Goal: Information Seeking & Learning: Learn about a topic

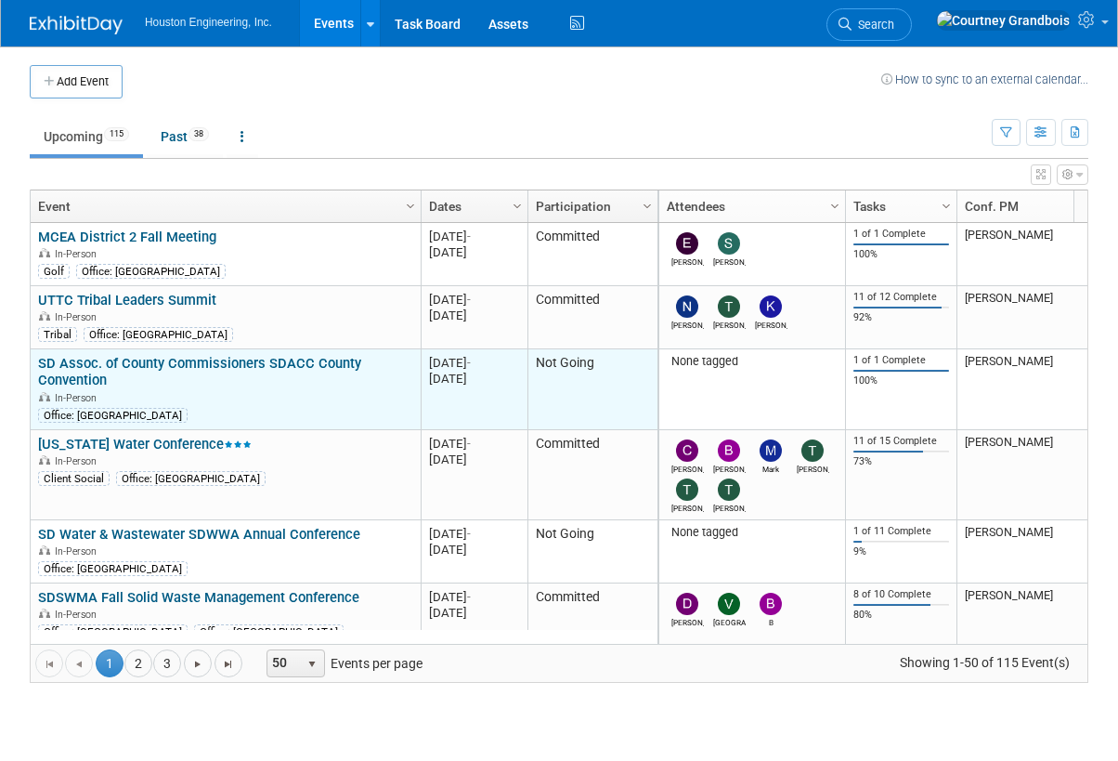
scroll to position [111, 0]
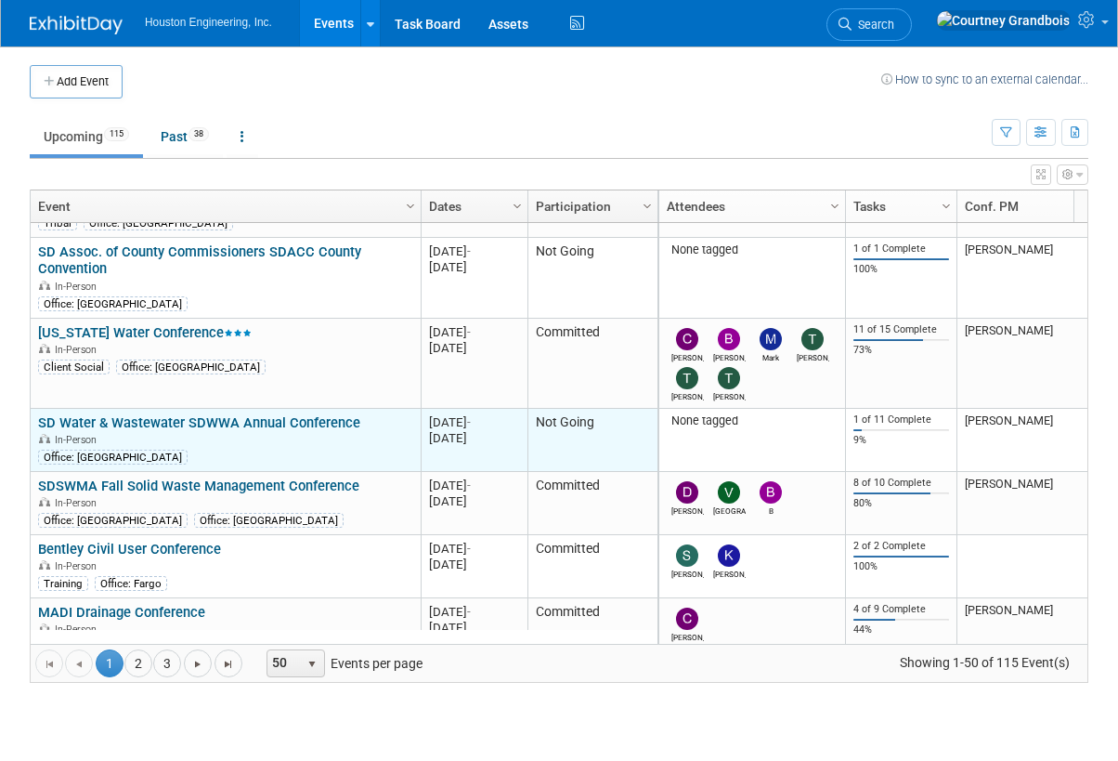
click at [291, 421] on link "SD Water & Wastewater SDWWA Annual Conference" at bounding box center [199, 422] width 322 height 17
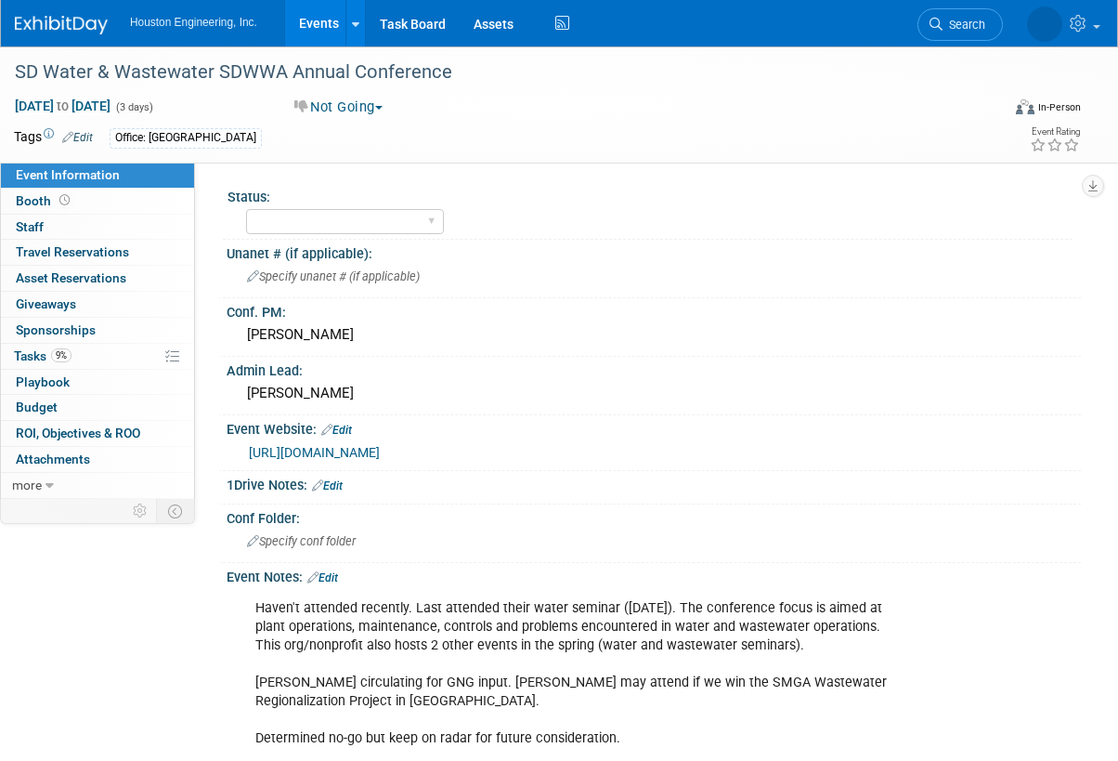
select select "Mun. Infrastructure"
click at [116, 360] on link "9% Tasks 9%" at bounding box center [97, 356] width 193 height 25
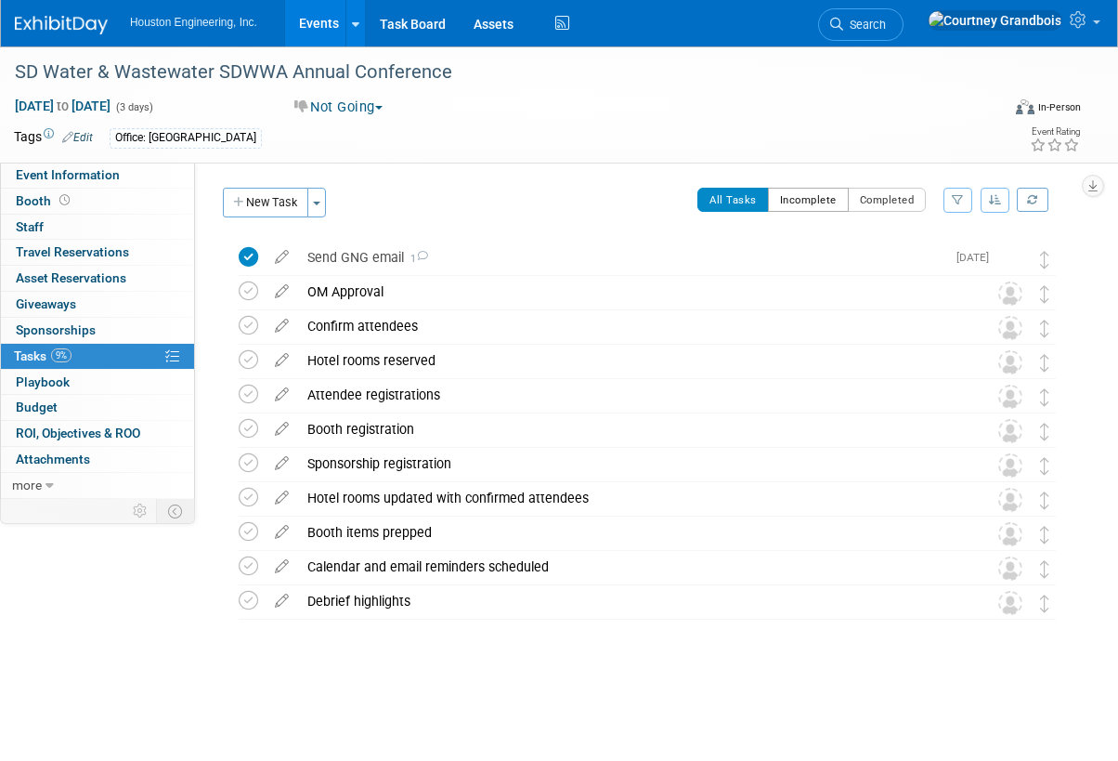
click at [817, 203] on button "Incomplete" at bounding box center [808, 200] width 81 height 24
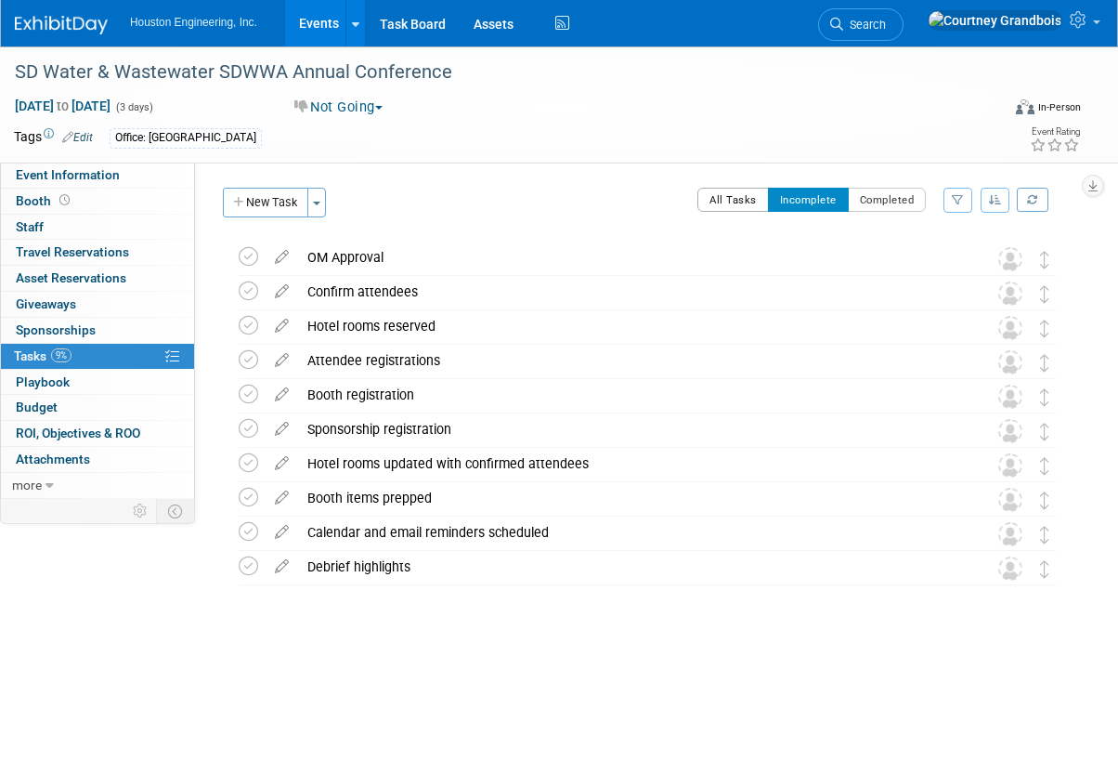
click at [725, 200] on button "All Tasks" at bounding box center [733, 200] width 72 height 24
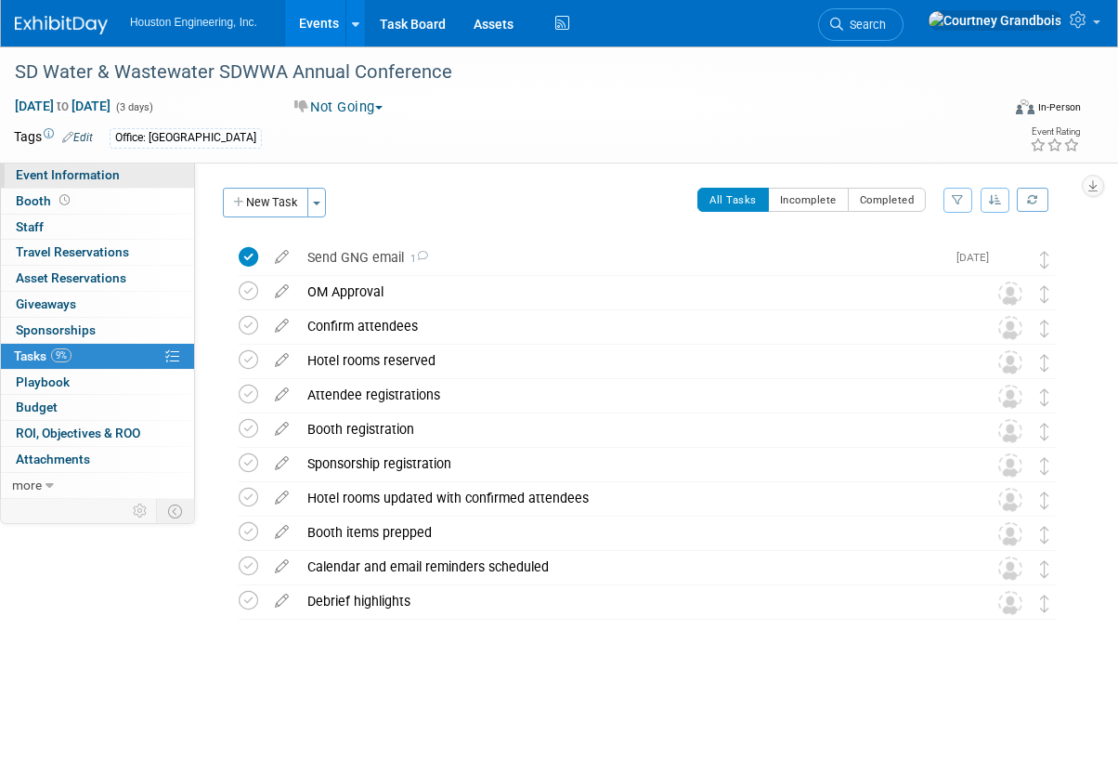
click at [110, 177] on span "Event Information" at bounding box center [68, 174] width 104 height 15
select select "Mun. Infrastructure"
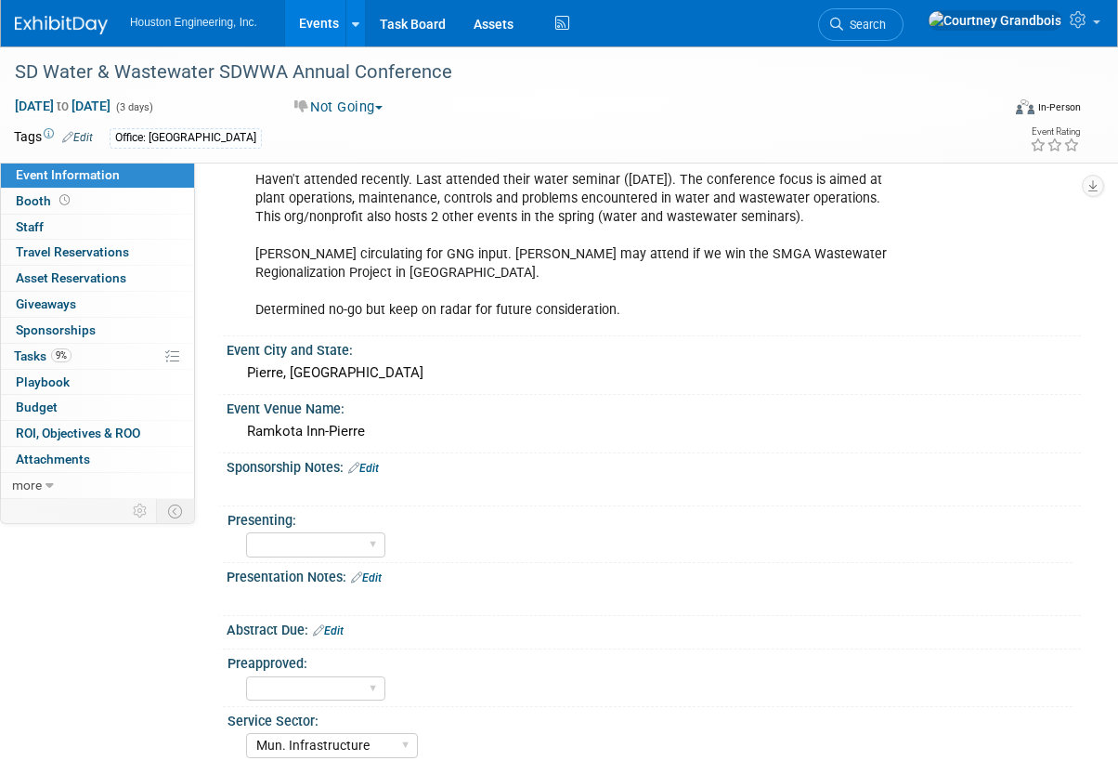
scroll to position [464, 0]
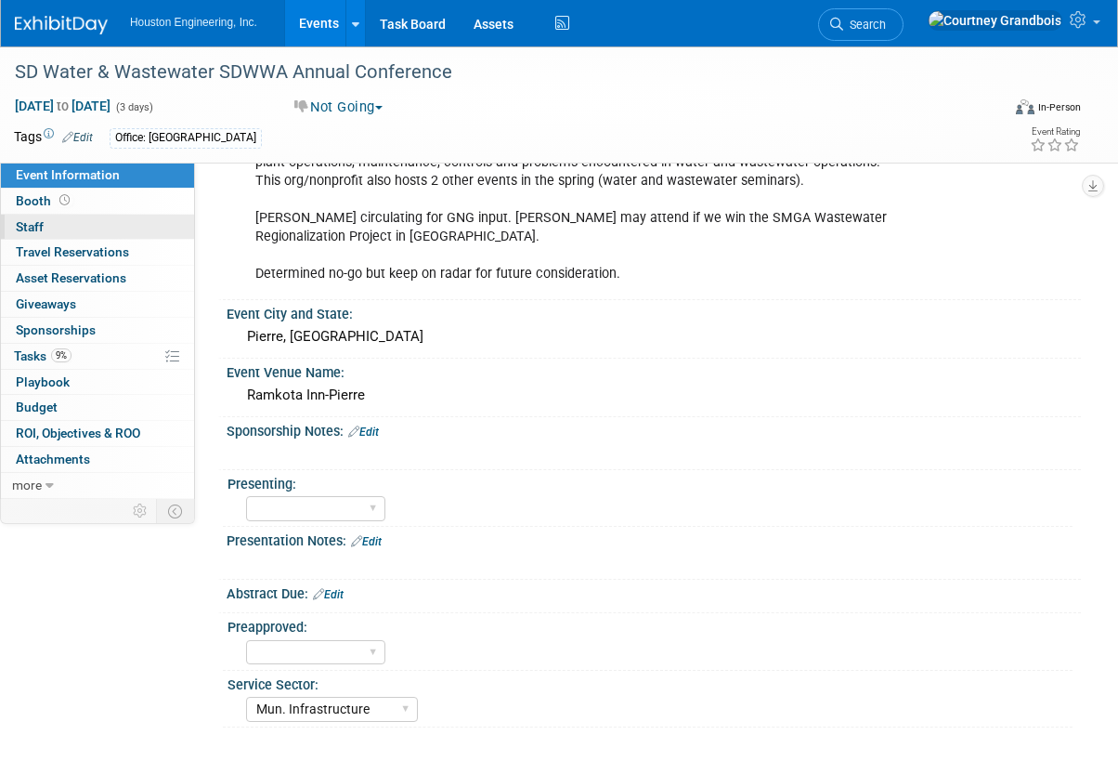
click at [100, 216] on link "0 Staff 0" at bounding box center [97, 227] width 193 height 25
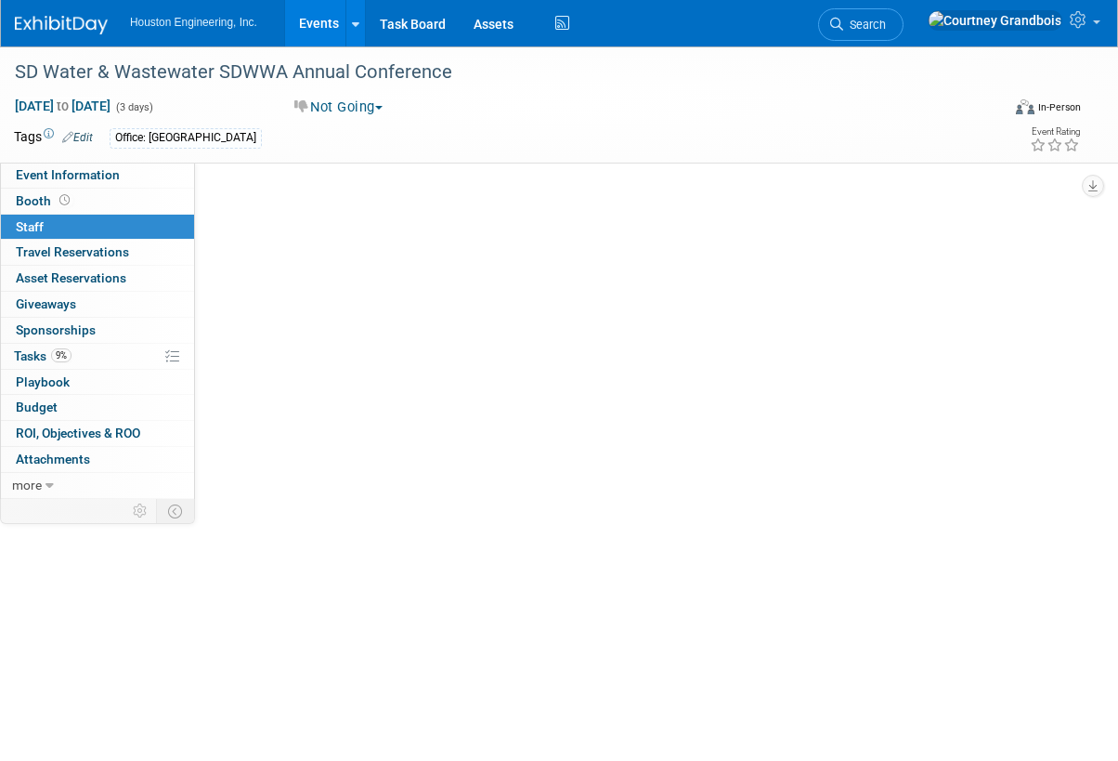
scroll to position [0, 0]
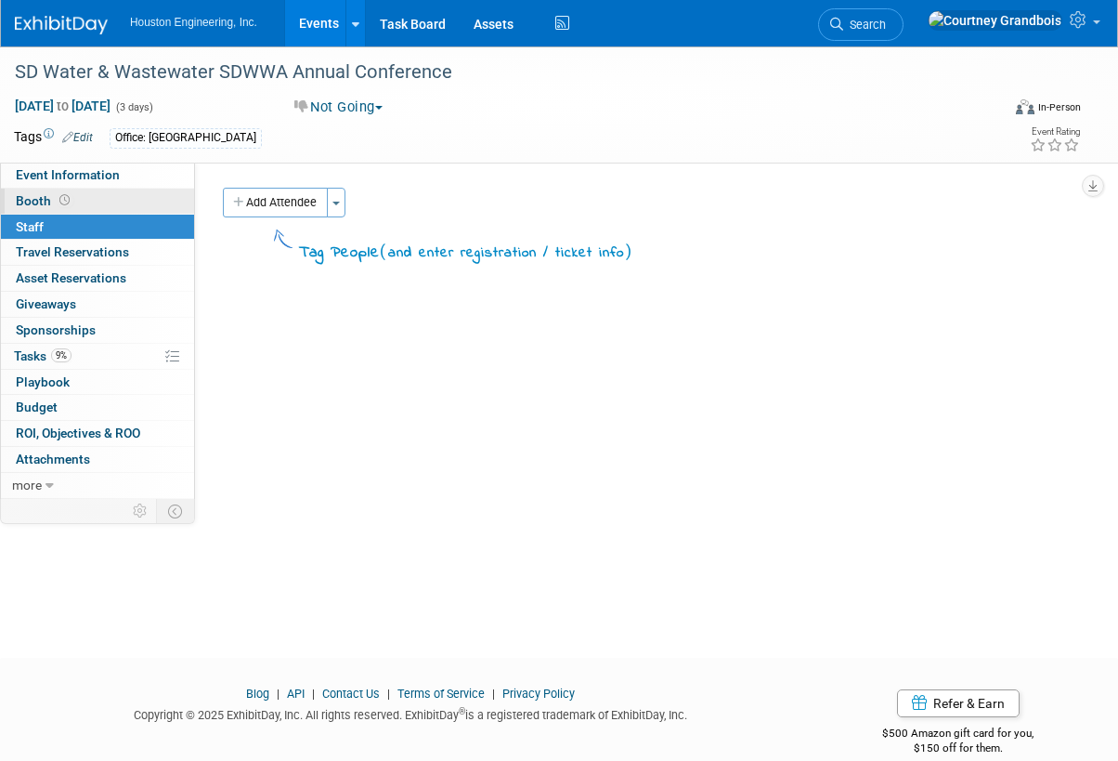
click at [117, 193] on link "Booth" at bounding box center [97, 201] width 193 height 25
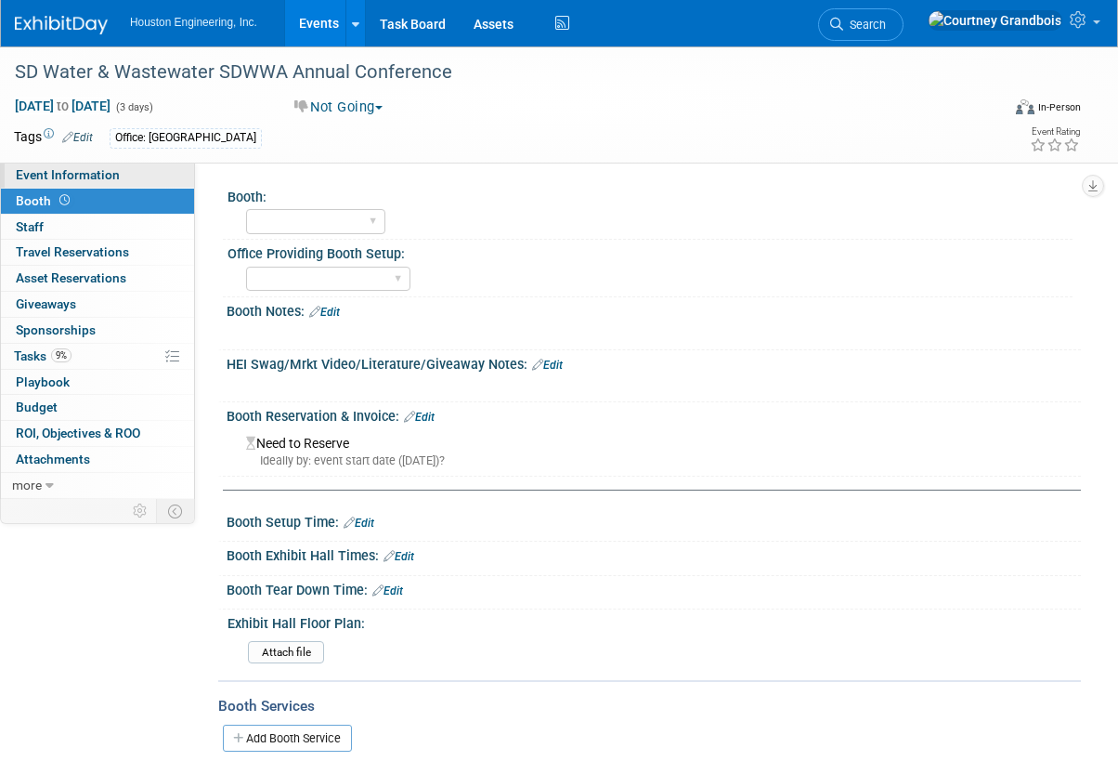
click at [129, 176] on link "Event Information" at bounding box center [97, 175] width 193 height 25
select select "Mun. Infrastructure"
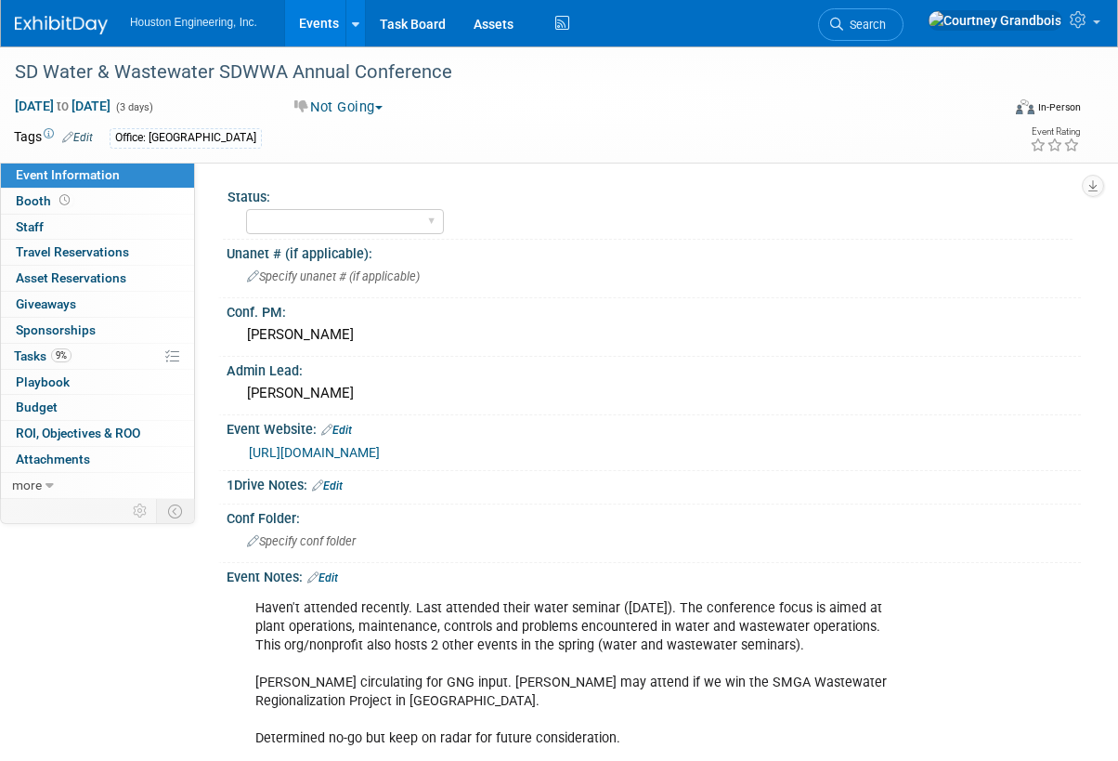
click at [332, 33] on link "Events" at bounding box center [319, 23] width 68 height 46
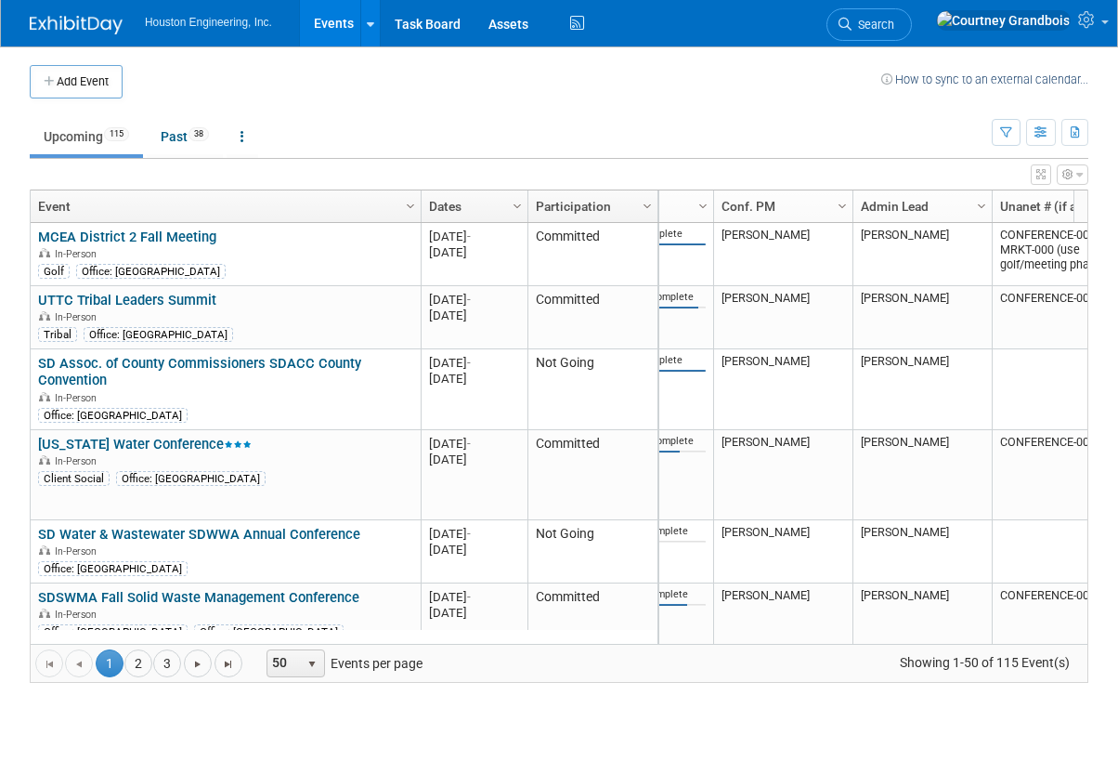
scroll to position [0, 233]
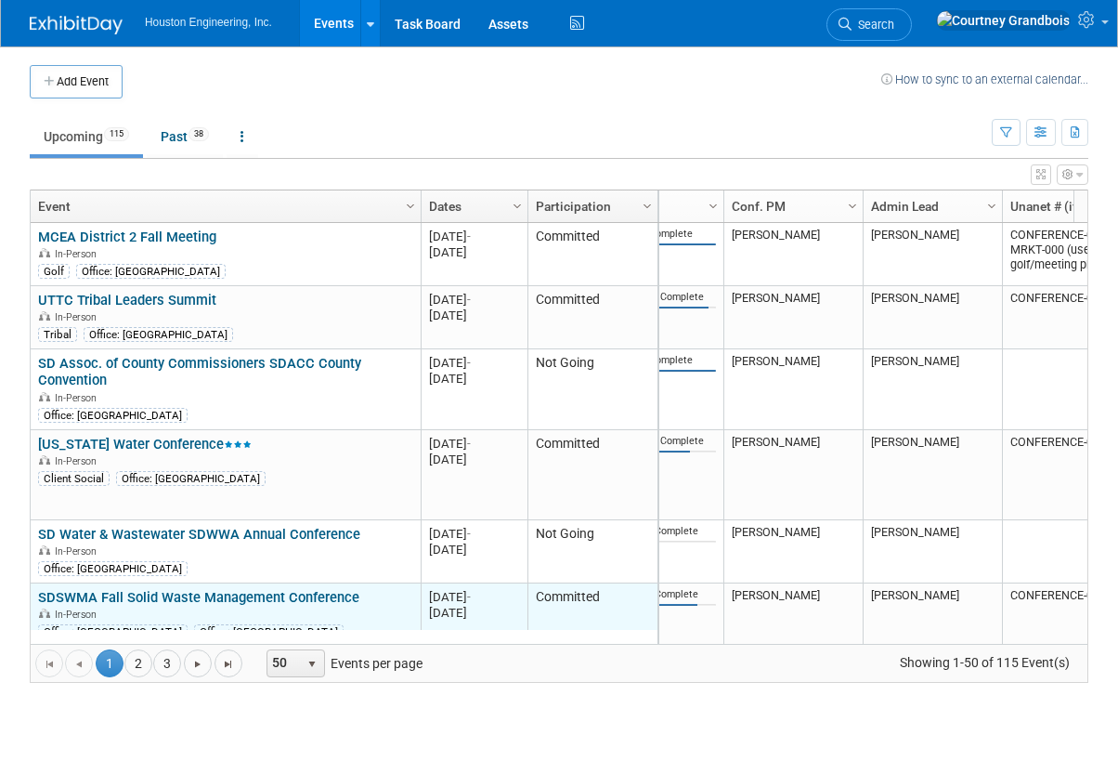
click at [293, 593] on link "SDSWMA Fall Solid Waste Management Conference" at bounding box center [198, 597] width 321 height 17
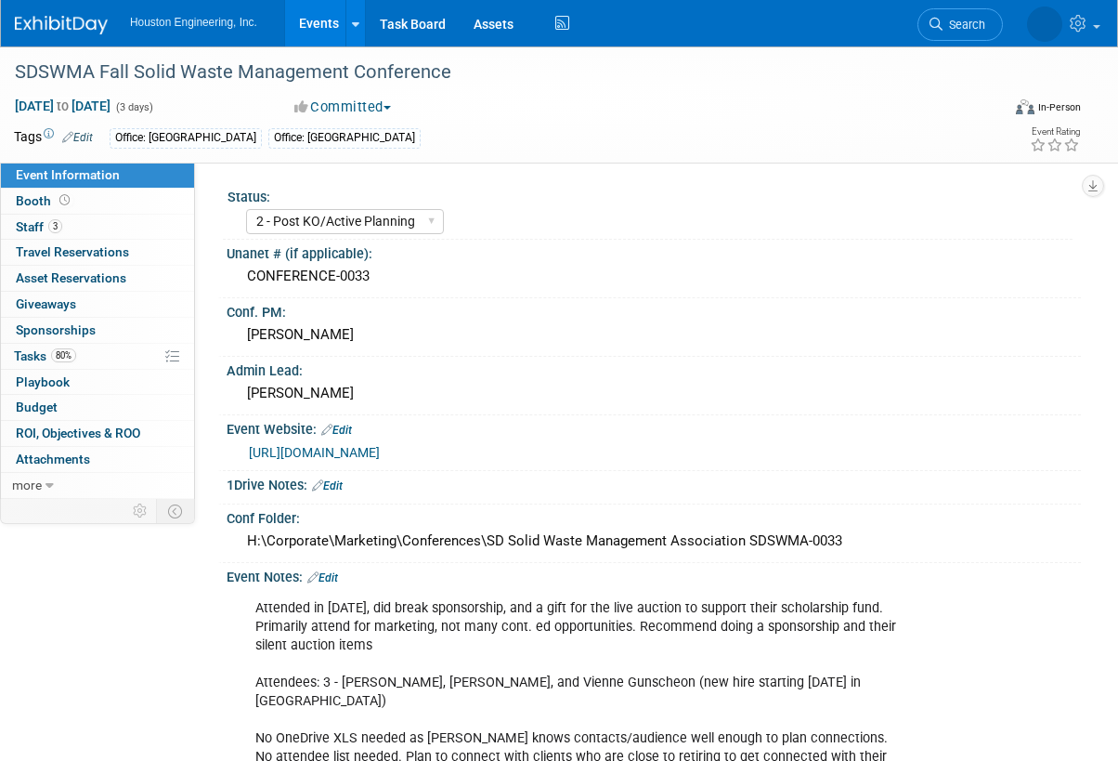
select select "2 - Post KO/Active Planning"
select select "No"
select select "Multi-sector/Any/All"
click at [98, 347] on link "80% Tasks 80%" at bounding box center [97, 356] width 193 height 25
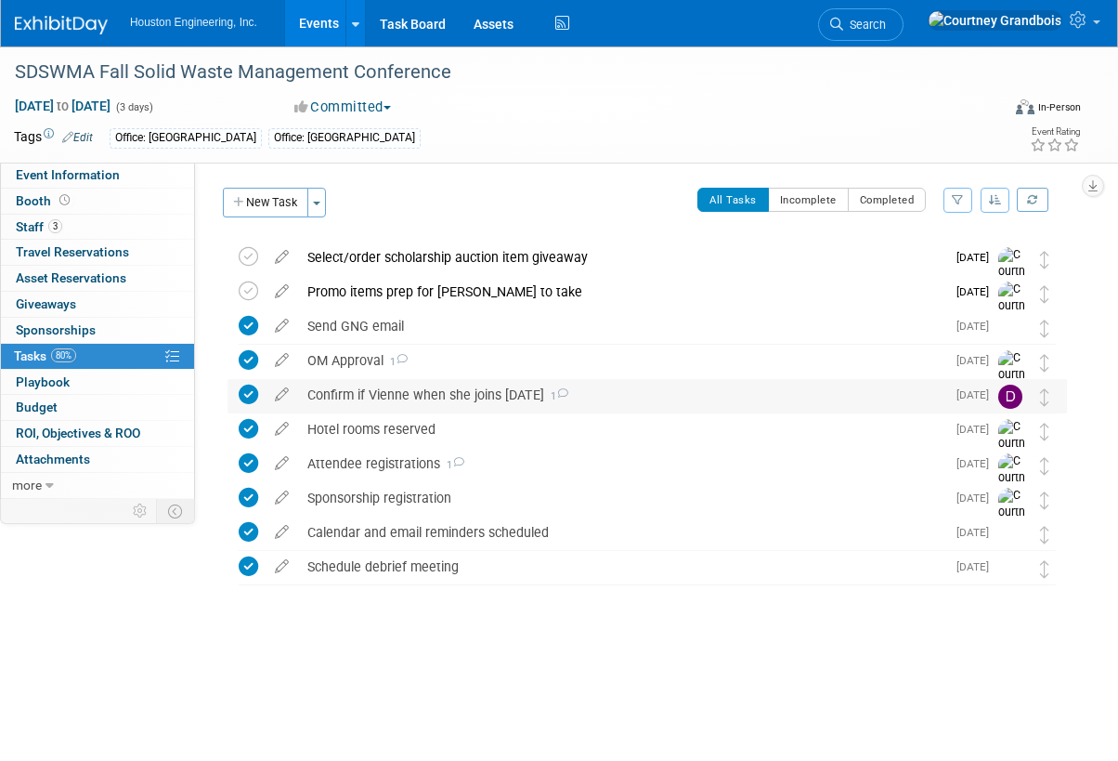
click at [544, 393] on span "1" at bounding box center [556, 396] width 24 height 12
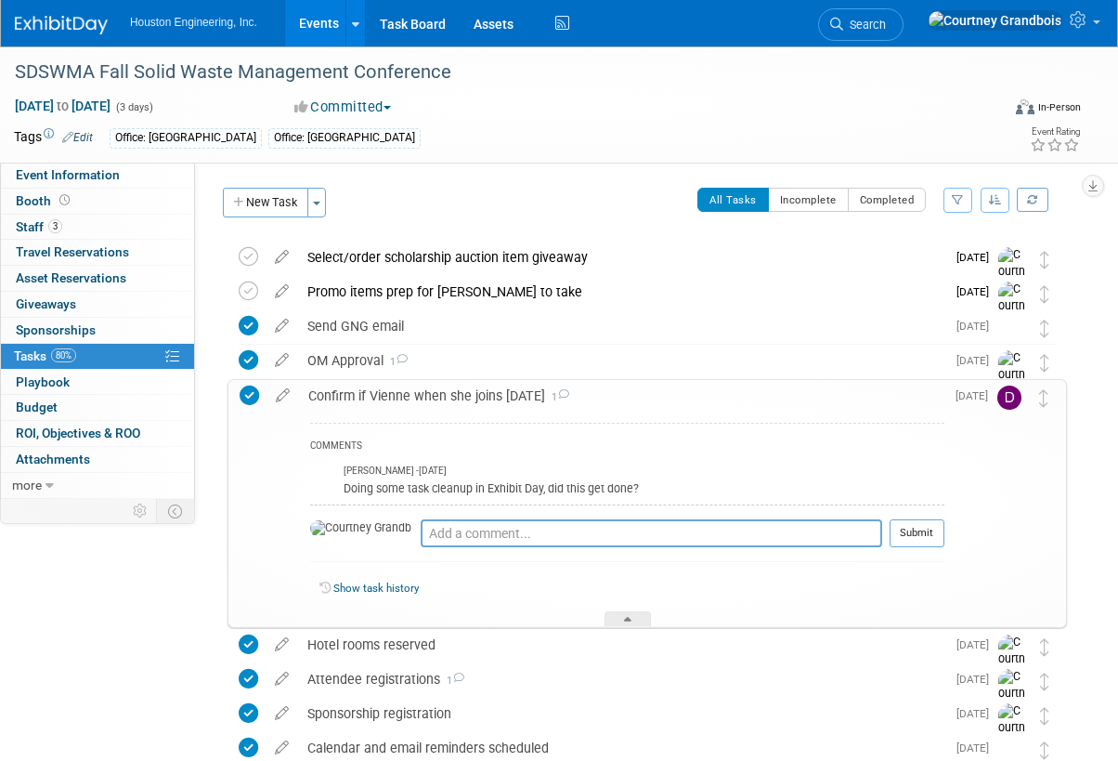
click at [557, 392] on icon at bounding box center [563, 394] width 12 height 10
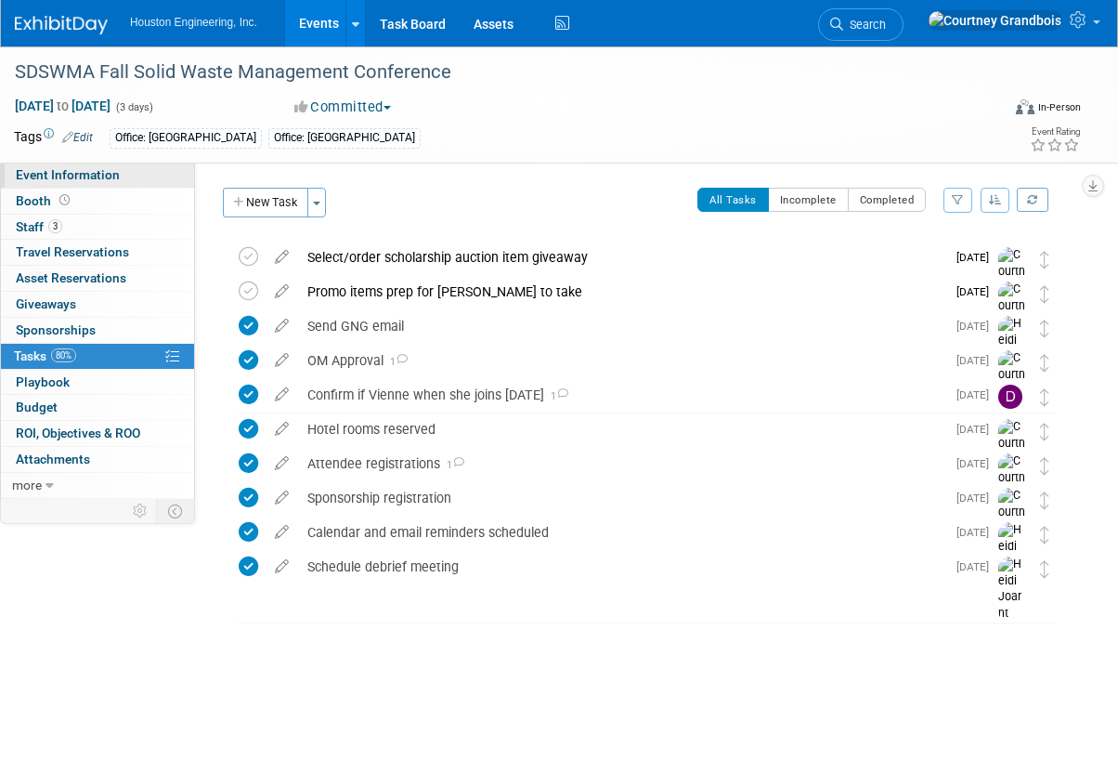
click at [72, 173] on span "Event Information" at bounding box center [68, 174] width 104 height 15
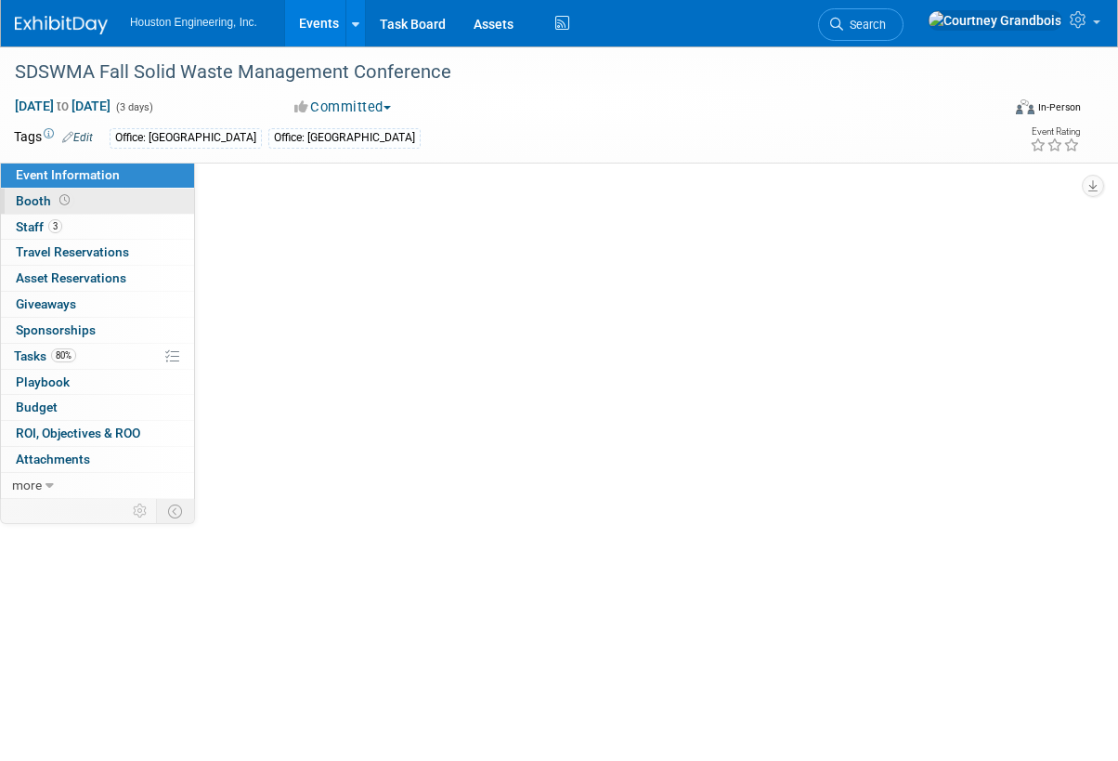
select select "2 - Post KO/Active Planning"
select select "No"
select select "Multi-sector/Any/All"
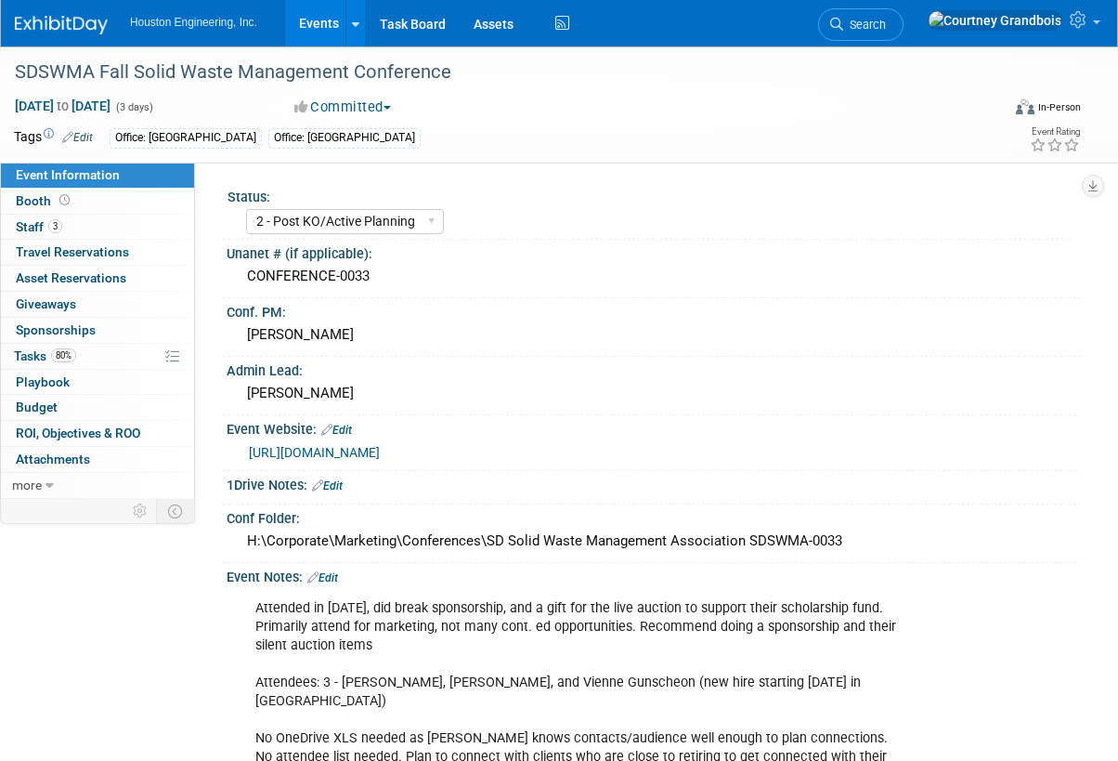
click at [352, 451] on link "[URL][DOMAIN_NAME]" at bounding box center [314, 452] width 131 height 15
